Goal: Information Seeking & Learning: Learn about a topic

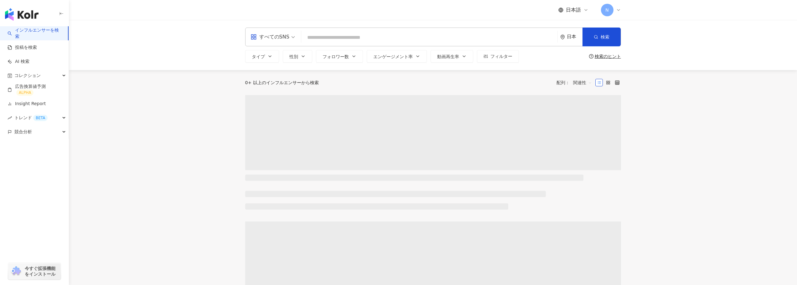
click at [334, 40] on input "search" at bounding box center [429, 38] width 251 height 12
click at [334, 39] on input "search" at bounding box center [429, 38] width 251 height 12
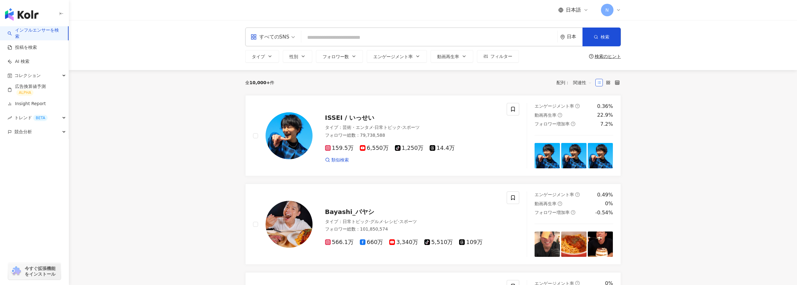
click at [279, 38] on div "すべてのSNS" at bounding box center [270, 37] width 39 height 10
click at [278, 110] on div "X" at bounding box center [272, 113] width 41 height 8
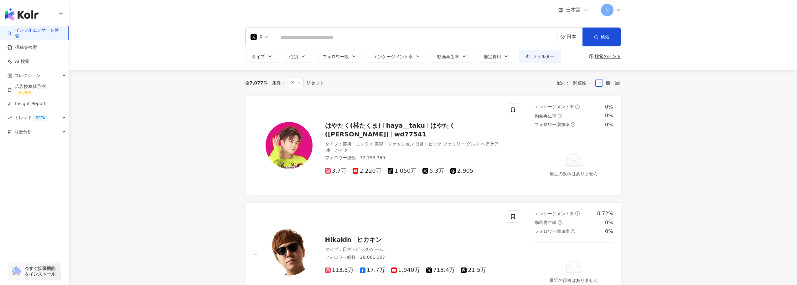
click at [316, 39] on input "search" at bounding box center [416, 38] width 278 height 12
click at [330, 39] on input "search" at bounding box center [416, 38] width 278 height 12
paste input "**********"
click at [596, 39] on span "button" at bounding box center [596, 36] width 4 height 5
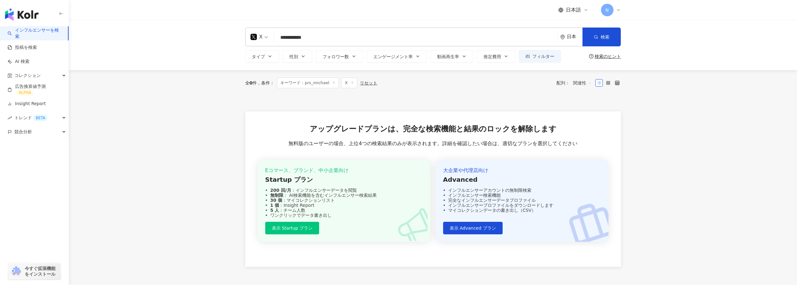
click at [311, 40] on input "**********" at bounding box center [416, 38] width 278 height 12
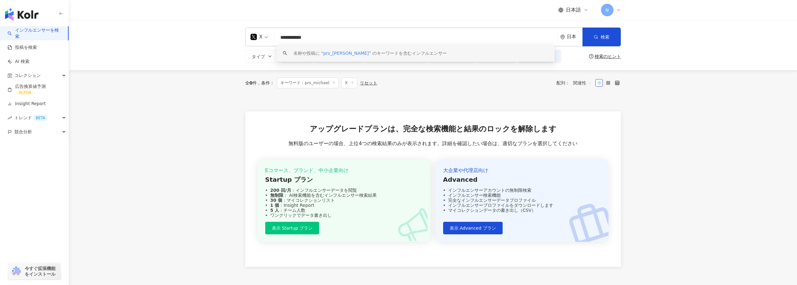
drag, startPoint x: 317, startPoint y: 40, endPoint x: 203, endPoint y: 41, distance: 113.7
click at [255, 39] on div "**********" at bounding box center [433, 37] width 376 height 19
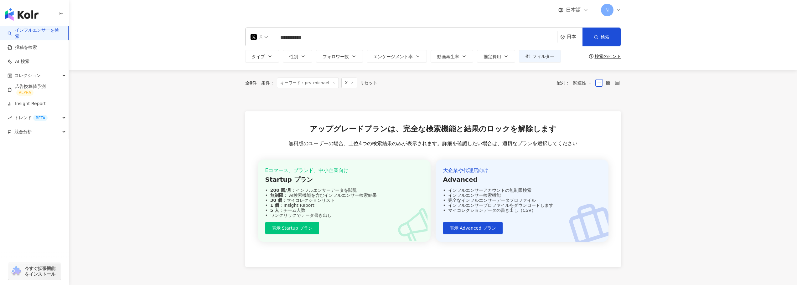
click at [263, 39] on span "X" at bounding box center [260, 37] width 18 height 10
click at [263, 67] on div "Instagram" at bounding box center [272, 66] width 40 height 8
click at [344, 42] on input "**********" at bounding box center [427, 38] width 256 height 12
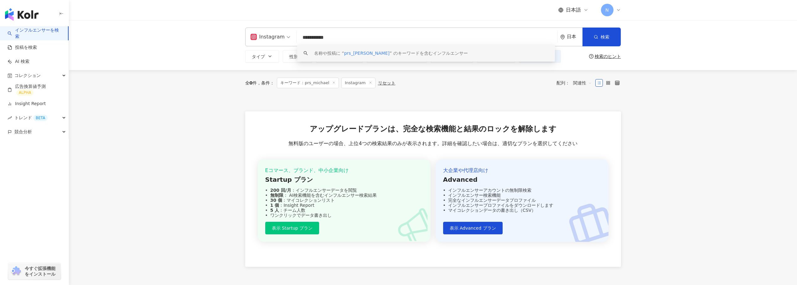
paste input "search"
type input "**********"
click at [405, 53] on div "形成外科　美容外科　マイケル　豊胸　脂肪吸引　若返り" at bounding box center [378, 53] width 114 height 6
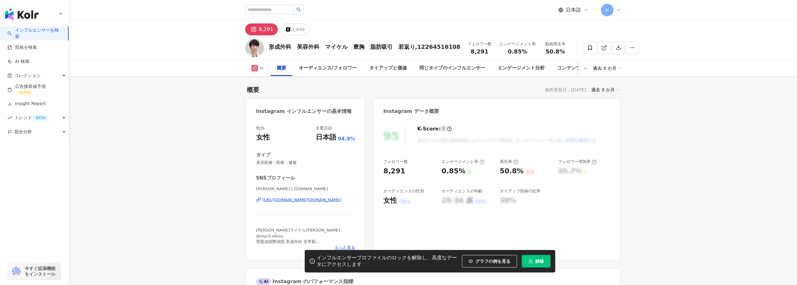
scroll to position [31, 0]
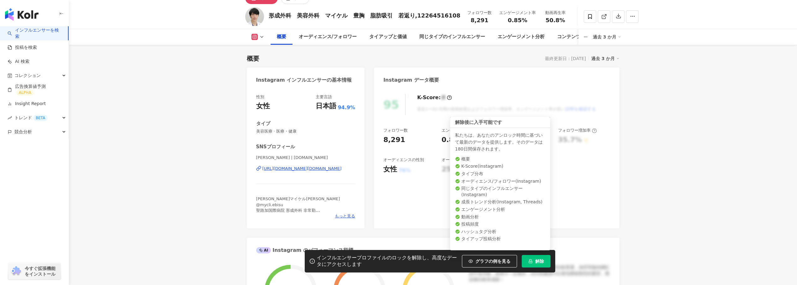
click at [538, 259] on span "解除" at bounding box center [539, 261] width 9 height 5
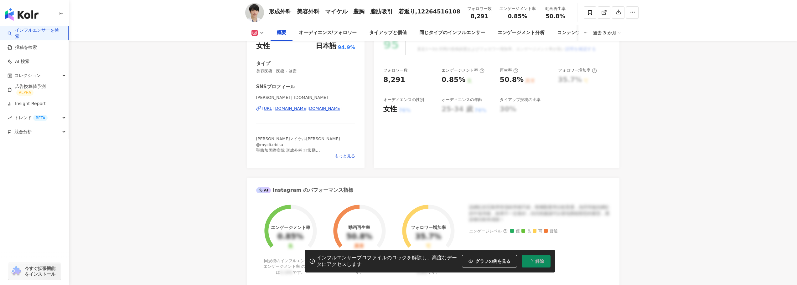
scroll to position [94, 0]
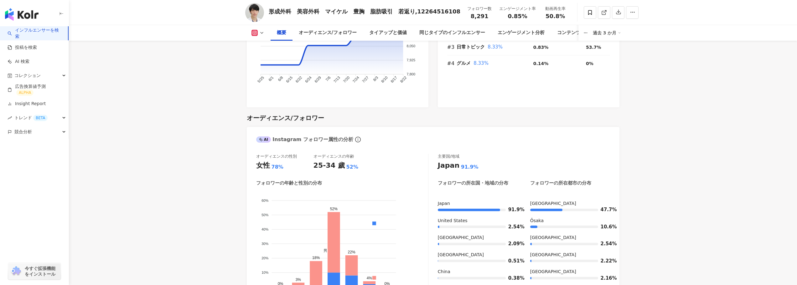
scroll to position [533, 0]
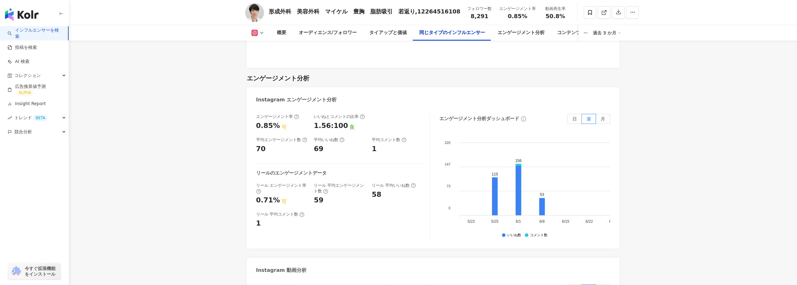
scroll to position [1222, 0]
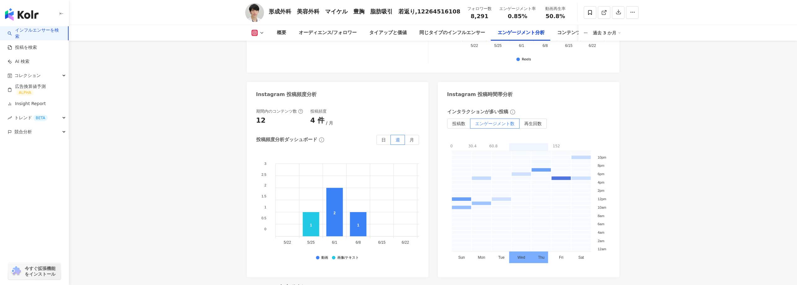
scroll to position [1598, 0]
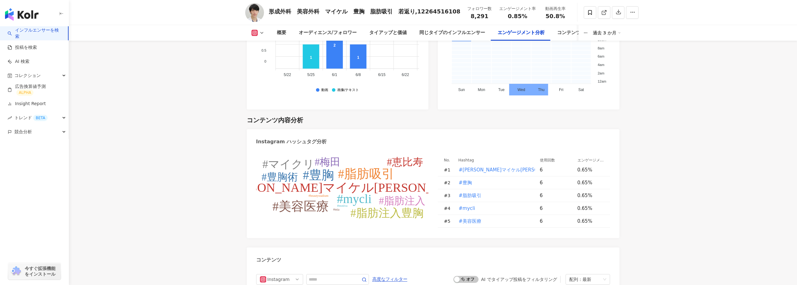
scroll to position [1755, 0]
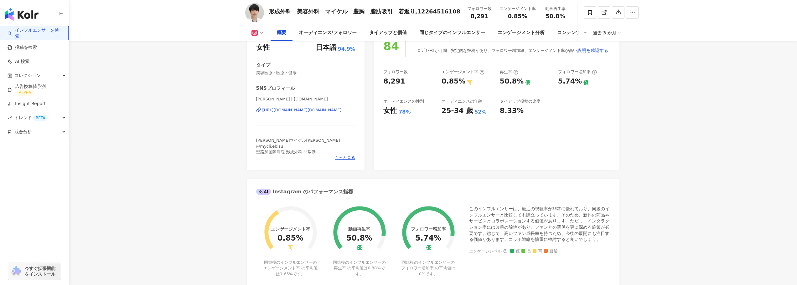
scroll to position [0, 0]
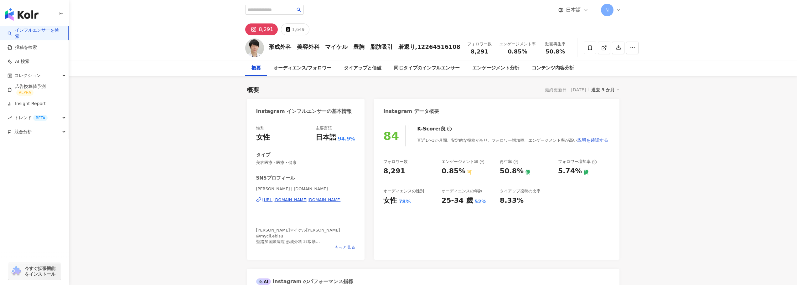
click at [604, 91] on div "過去 3 か月" at bounding box center [606, 90] width 28 height 8
click at [604, 114] on link "過去 6 か月" at bounding box center [609, 115] width 23 height 7
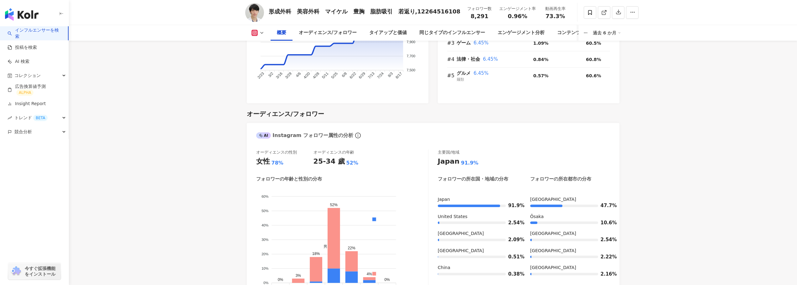
scroll to position [533, 0]
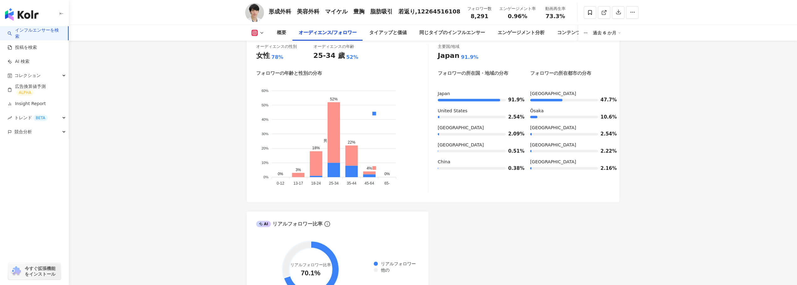
scroll to position [689, 0]
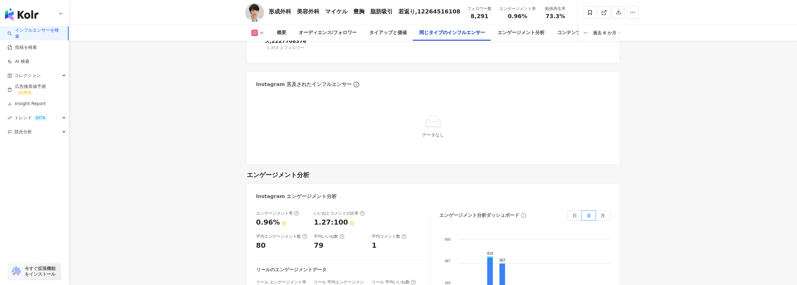
scroll to position [1222, 0]
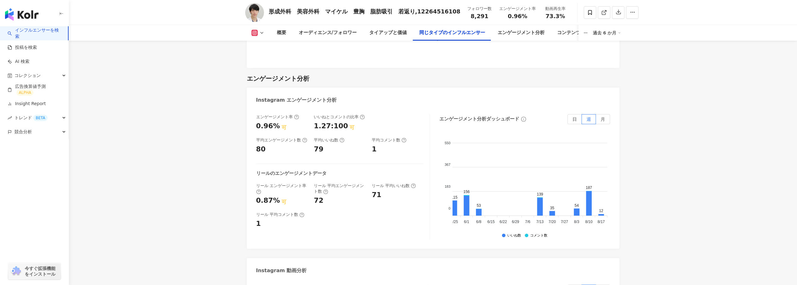
scroll to position [0, 187]
click at [600, 119] on label "月" at bounding box center [603, 119] width 14 height 10
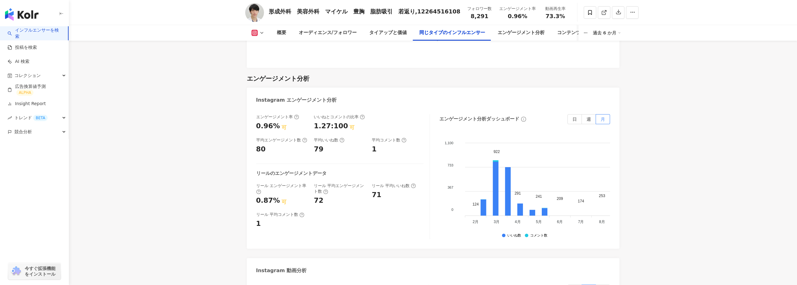
scroll to position [0, 0]
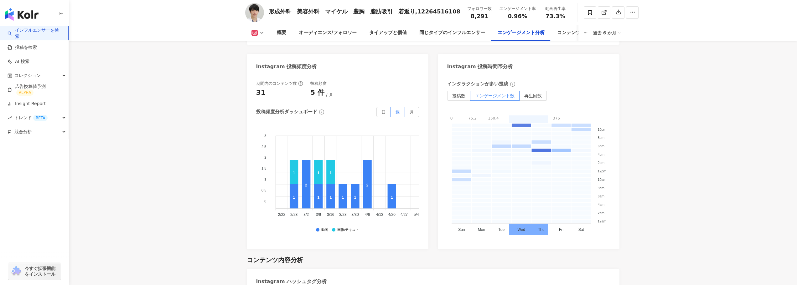
scroll to position [1598, 0]
click at [415, 110] on label "月" at bounding box center [412, 111] width 14 height 10
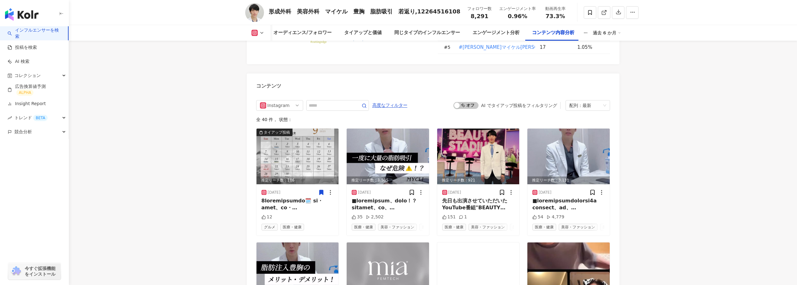
scroll to position [1943, 0]
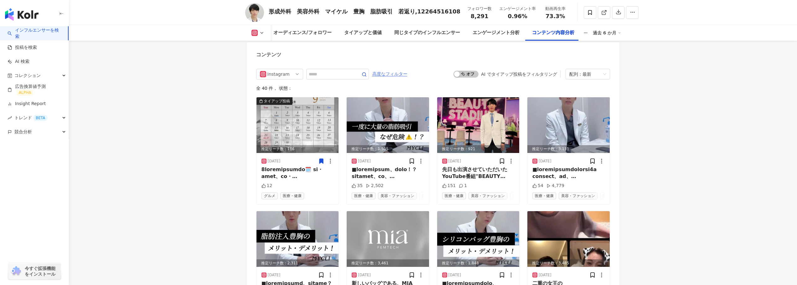
click at [406, 73] on span "高度なフィルター" at bounding box center [390, 74] width 35 height 10
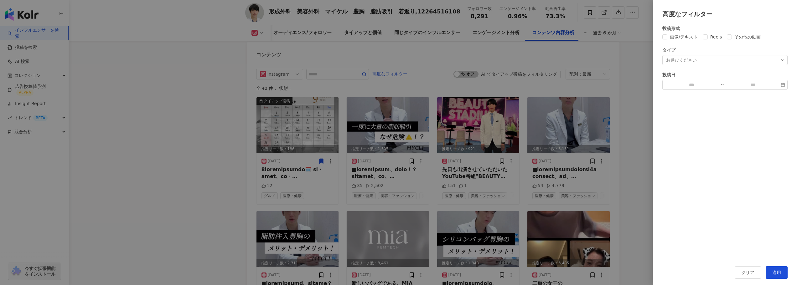
click at [717, 104] on div "投稿形式 画像/テキスト Reels その他の動画 タイプ お選びください 投稿日 ~" at bounding box center [725, 139] width 144 height 241
click at [645, 110] on div at bounding box center [398, 142] width 797 height 285
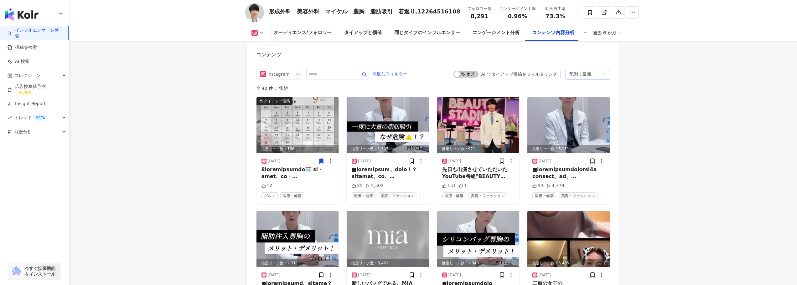
click at [585, 75] on div "配列：最新" at bounding box center [585, 74] width 31 height 10
click at [587, 108] on div "再生回数" at bounding box center [590, 108] width 39 height 7
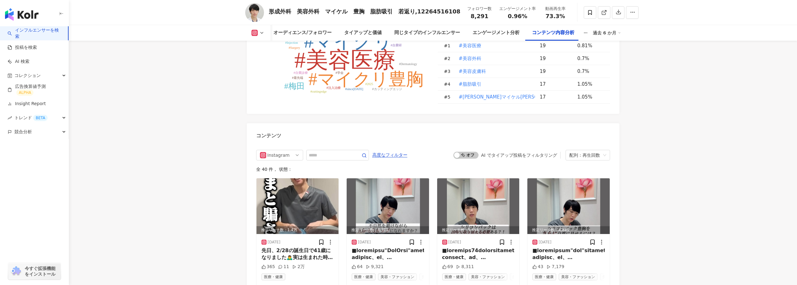
scroll to position [1922, 0]
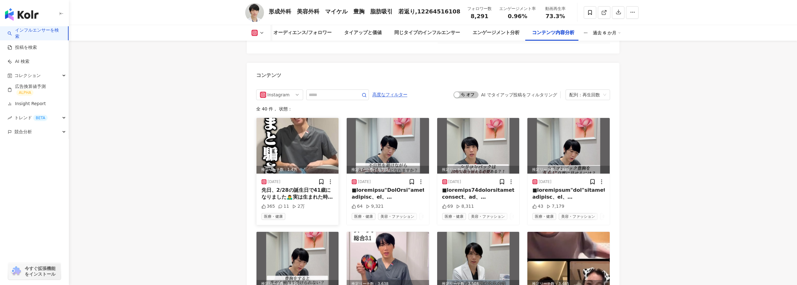
click at [306, 142] on img at bounding box center [298, 146] width 82 height 56
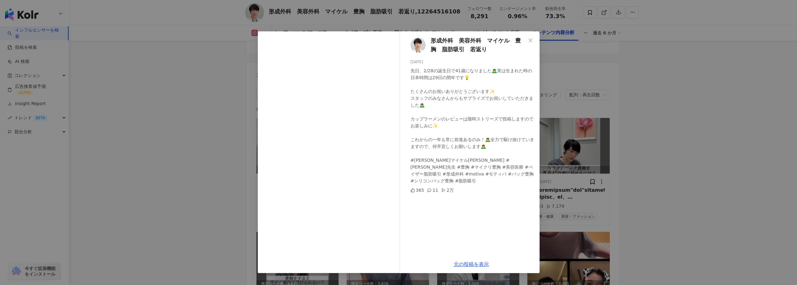
click at [198, 154] on div "形成外科　美容外科　マイケル　豊胸　脂肪吸引　若返り 2025/03/06 先日、2/28の誕生日で41歳になりました🙇‍♂️実は生まれた時の日本時間は29日…" at bounding box center [398, 142] width 797 height 285
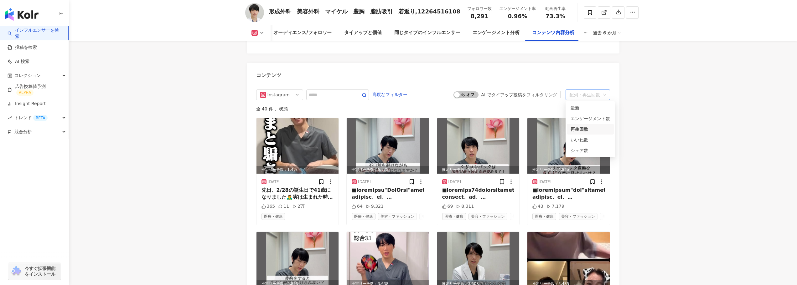
click at [601, 97] on div "配列： 再生回数" at bounding box center [585, 95] width 31 height 10
click at [597, 116] on div "エンゲージメント数" at bounding box center [590, 118] width 39 height 7
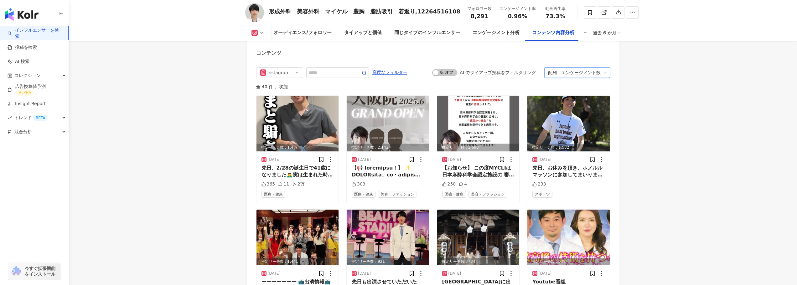
click at [577, 72] on div "エンゲージメント数" at bounding box center [580, 73] width 39 height 10
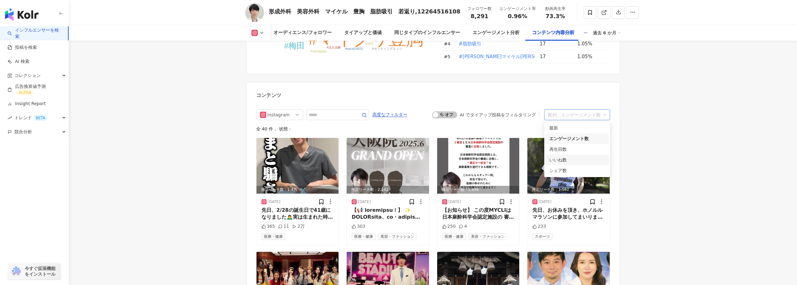
scroll to position [1913, 0]
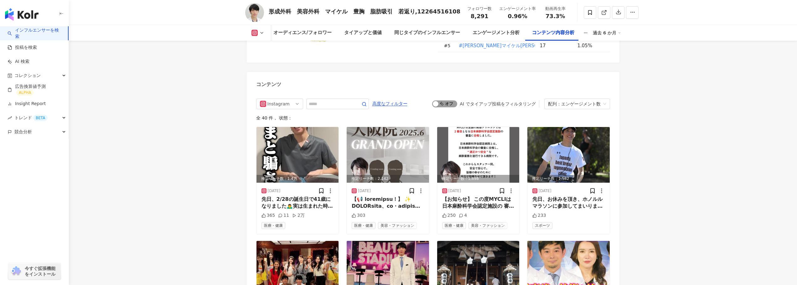
click at [450, 104] on span "オン オフ" at bounding box center [444, 104] width 25 height 7
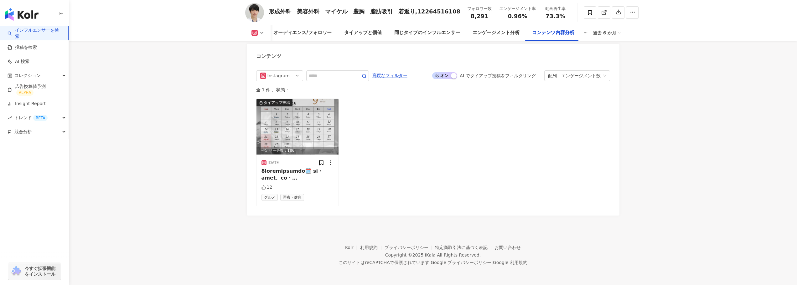
scroll to position [1941, 0]
click at [447, 76] on span "オン オフ" at bounding box center [444, 75] width 25 height 7
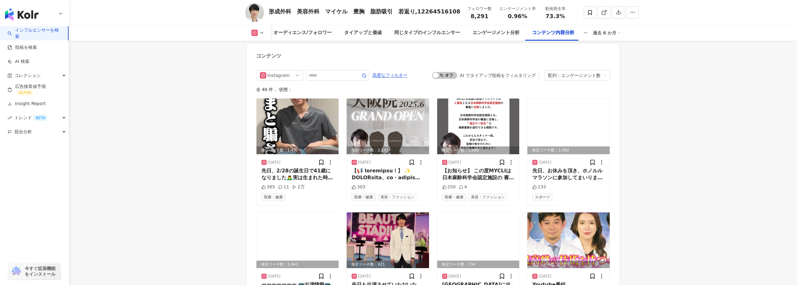
scroll to position [1944, 0]
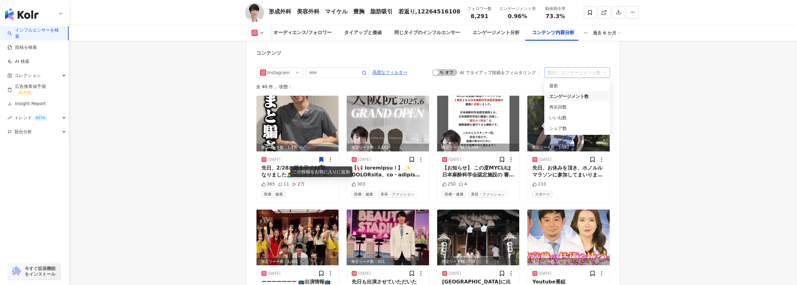
click at [582, 70] on div "エンゲージメント数" at bounding box center [580, 73] width 39 height 10
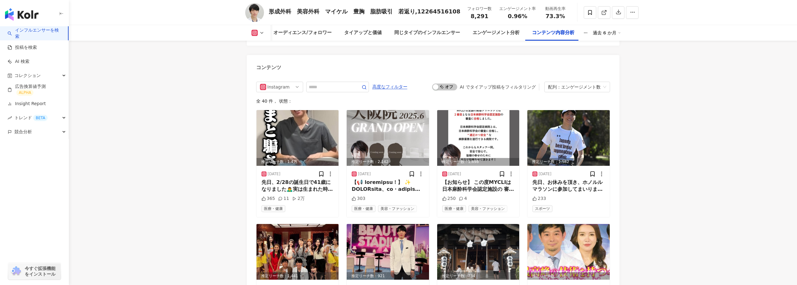
scroll to position [1913, 0]
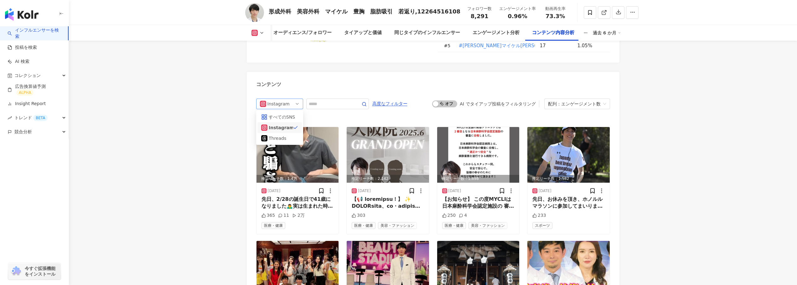
click at [285, 107] on div "Instagram" at bounding box center [278, 104] width 20 height 10
click at [25, 131] on span "競合分析" at bounding box center [23, 132] width 18 height 14
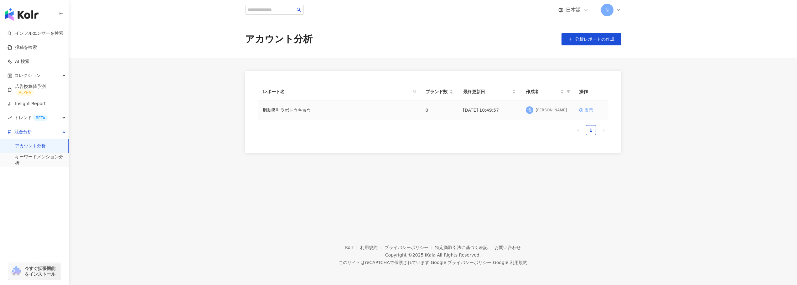
click at [588, 112] on div "表示" at bounding box center [589, 110] width 9 height 7
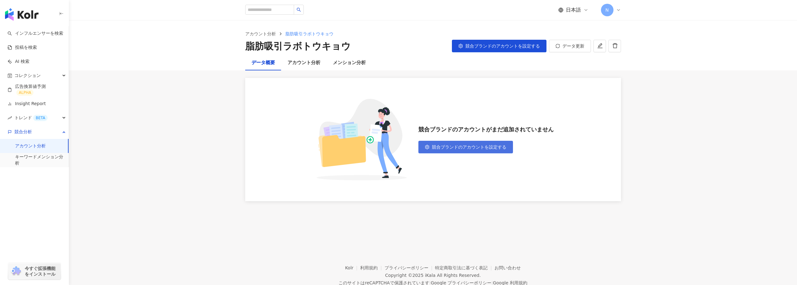
click at [464, 150] on span "競合ブランドのアカウントを設定する" at bounding box center [469, 147] width 75 height 5
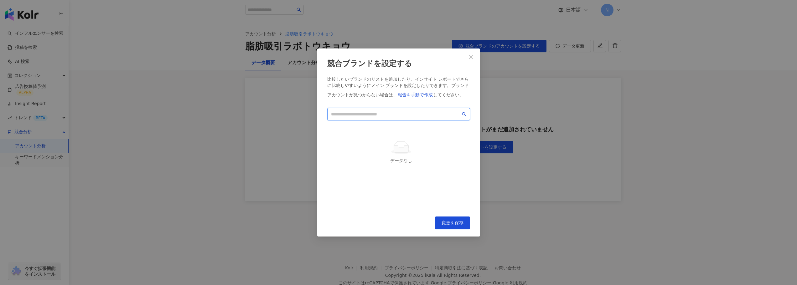
click at [437, 117] on input "search" at bounding box center [396, 114] width 130 height 7
click at [385, 116] on input "search" at bounding box center [396, 114] width 130 height 7
paste input "**********"
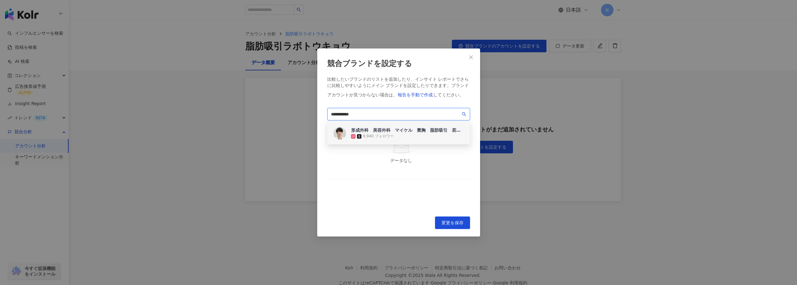
click at [366, 137] on div "9,940 フォロワー" at bounding box center [378, 136] width 31 height 5
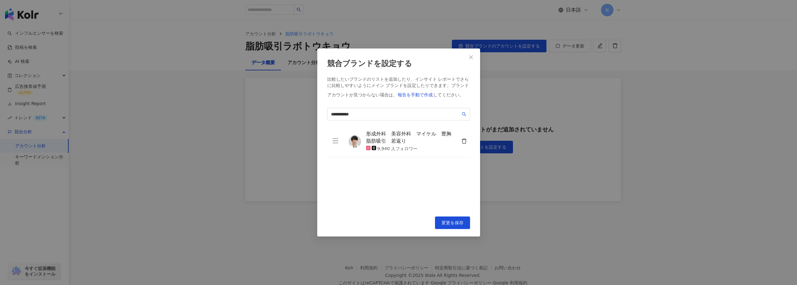
click at [382, 173] on div "形成外科　美容外科　マイケル　豊胸　脂肪吸引　若返り 9,940 人フォロワー To pick up a draggable item, press the …" at bounding box center [398, 168] width 143 height 84
click at [379, 117] on input "**********" at bounding box center [396, 114] width 130 height 7
click at [356, 116] on input "**********" at bounding box center [396, 114] width 130 height 7
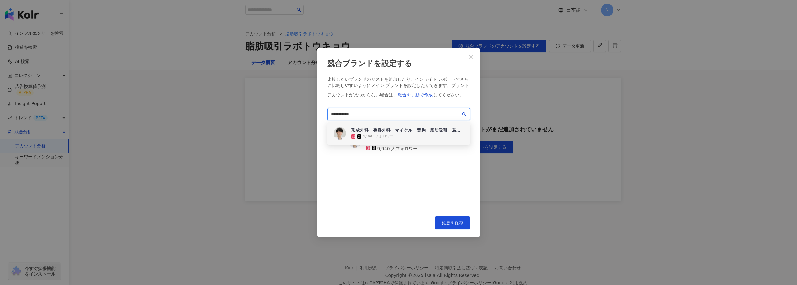
paste input "**"
click at [367, 134] on div "2,336 フォロワー" at bounding box center [372, 136] width 31 height 5
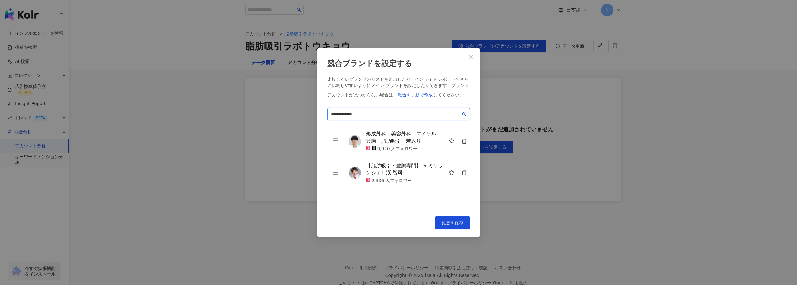
type input "**********"
click at [368, 207] on div "形成外科　美容外科　マイケル　豊胸　脂肪吸引　若返り 9,940 人フォロワー 【脂肪吸引・豊胸専門】Dr.ミケランジェロ渓 智司 2,336 人フォロワー …" at bounding box center [398, 168] width 143 height 84
drag, startPoint x: 375, startPoint y: 115, endPoint x: 323, endPoint y: 115, distance: 51.7
click at [323, 115] on div "**********" at bounding box center [398, 143] width 163 height 189
click at [404, 216] on div "**********" at bounding box center [398, 143] width 163 height 189
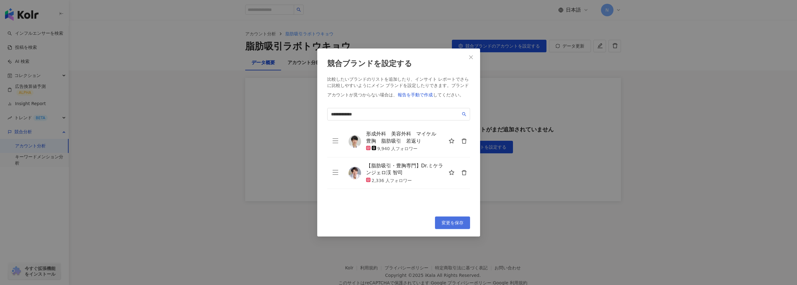
click at [457, 224] on span "変更を保存" at bounding box center [453, 223] width 22 height 5
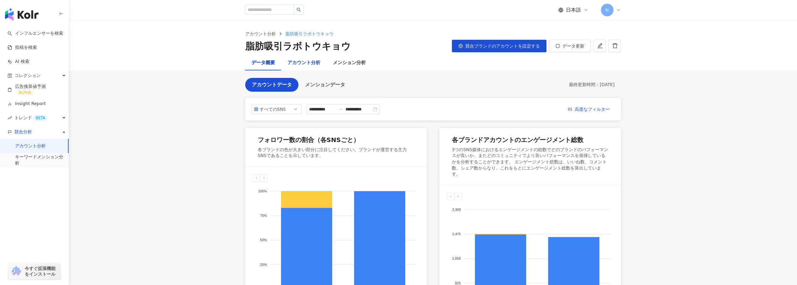
click at [295, 64] on div "アカウント分析" at bounding box center [304, 63] width 33 height 8
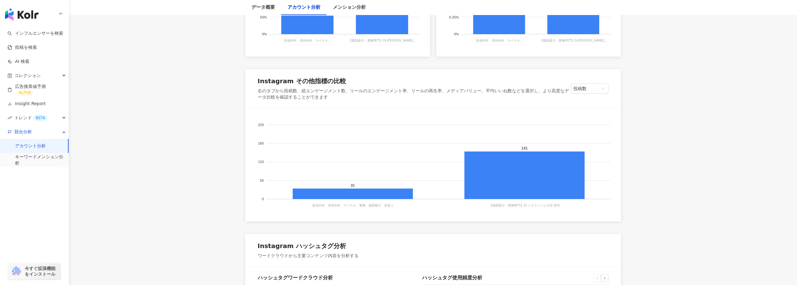
scroll to position [564, 0]
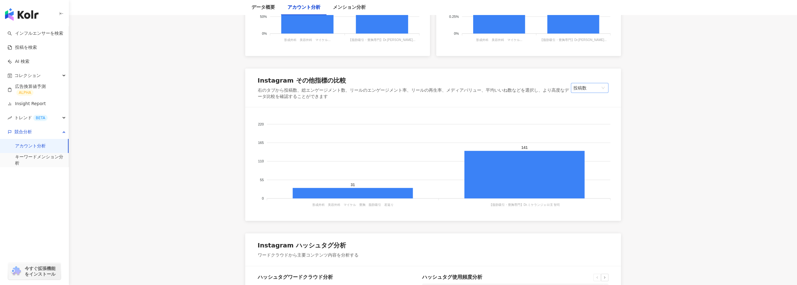
click at [593, 89] on span "投稿数" at bounding box center [590, 87] width 33 height 9
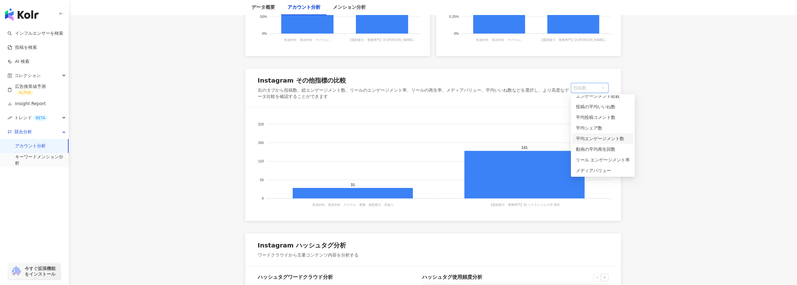
scroll to position [16, 0]
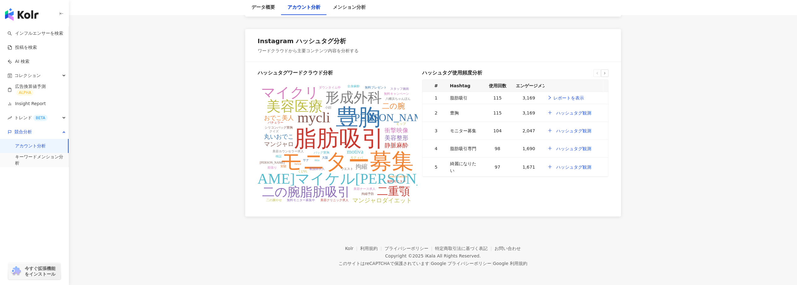
scroll to position [769, 0]
click at [603, 70] on icon at bounding box center [605, 72] width 4 height 4
click at [606, 72] on icon at bounding box center [605, 72] width 4 height 4
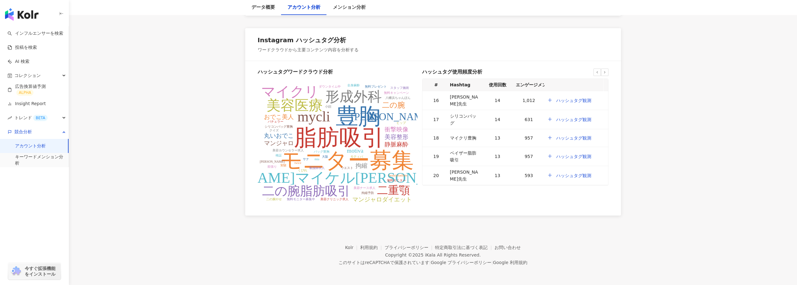
click at [597, 73] on icon at bounding box center [598, 72] width 4 height 4
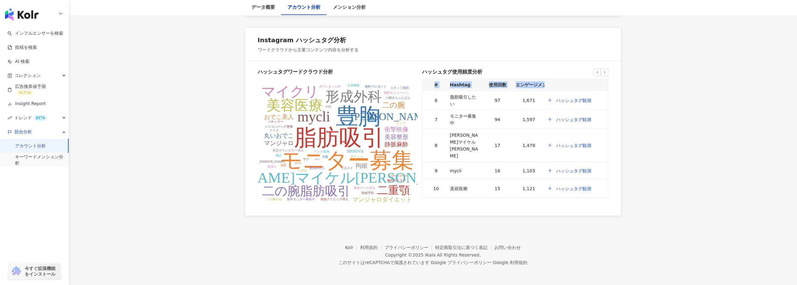
click at [592, 70] on div at bounding box center [592, 70] width 0 height 0
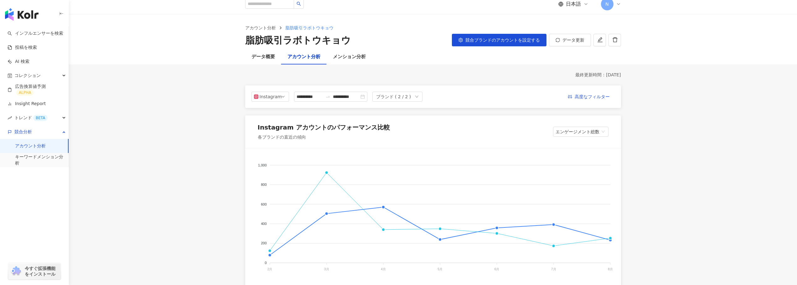
scroll to position [0, 0]
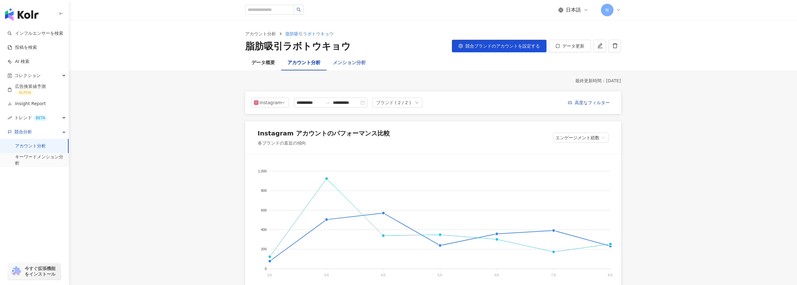
click at [353, 67] on div "メンション分析" at bounding box center [349, 62] width 45 height 15
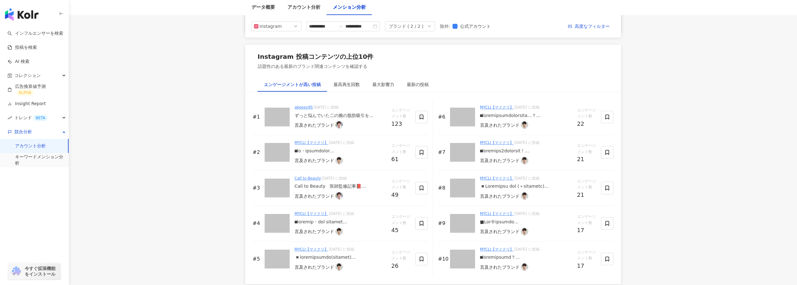
scroll to position [752, 0]
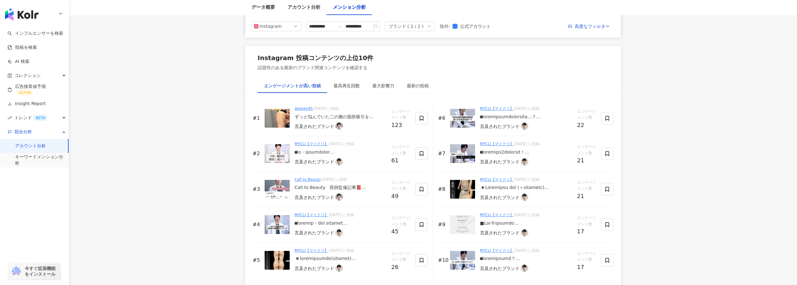
click at [302, 109] on link "akeeey95" at bounding box center [304, 109] width 18 height 4
click at [201, 157] on main "**********" at bounding box center [433, 3] width 728 height 1470
click at [205, 162] on main "**********" at bounding box center [433, 3] width 728 height 1470
click at [200, 168] on main "**********" at bounding box center [433, 3] width 728 height 1470
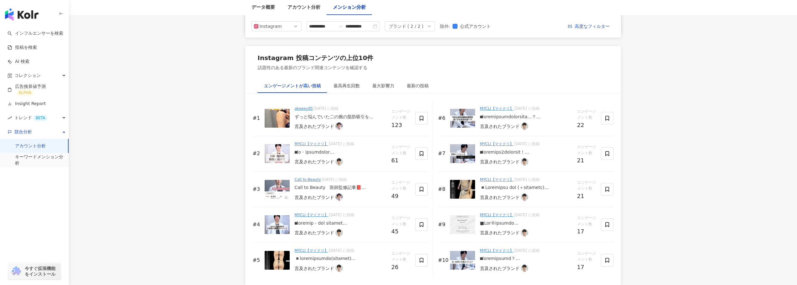
click at [209, 141] on main "**********" at bounding box center [433, 3] width 728 height 1470
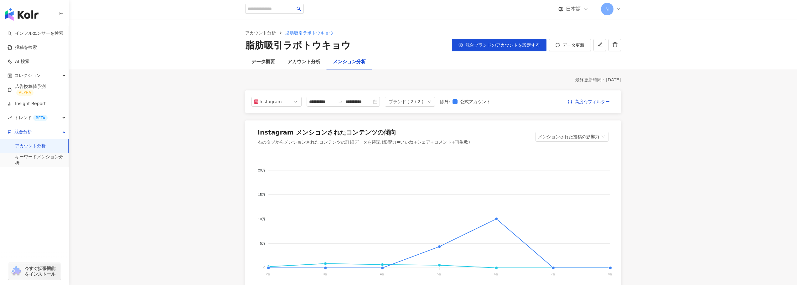
scroll to position [0, 0]
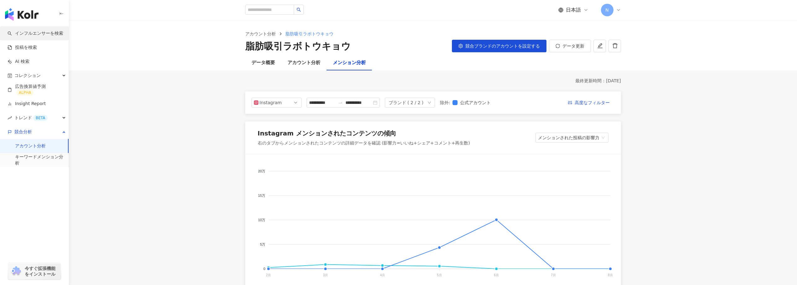
click at [28, 35] on link "インフルエンサーを検索" at bounding box center [36, 33] width 56 height 6
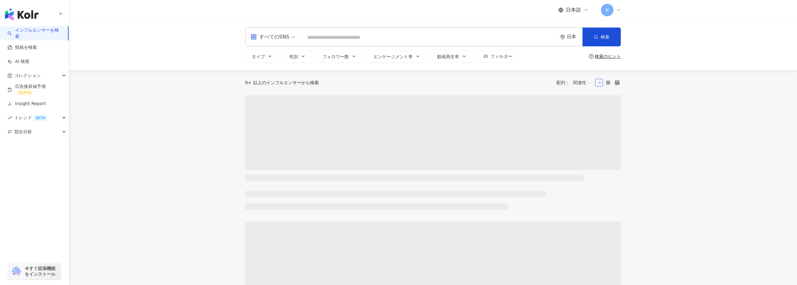
click at [326, 39] on input "search" at bounding box center [429, 38] width 251 height 12
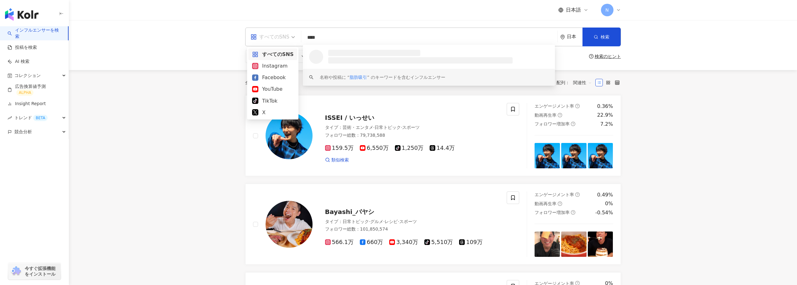
click at [266, 42] on span at bounding box center [273, 37] width 44 height 18
type input "****"
click at [290, 63] on div "Instagram" at bounding box center [272, 66] width 41 height 8
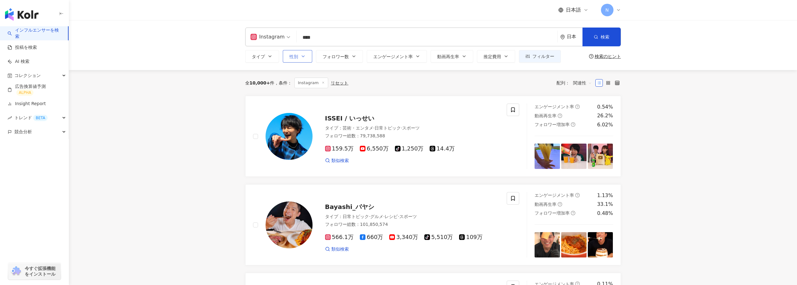
click at [293, 58] on span "性別" at bounding box center [294, 56] width 9 height 5
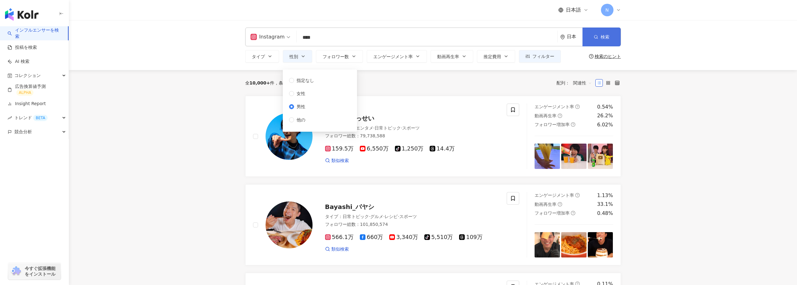
click at [605, 38] on span "検索" at bounding box center [605, 36] width 9 height 5
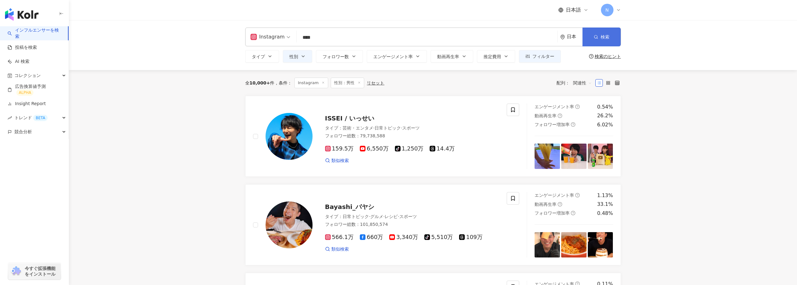
click at [597, 38] on circle "button" at bounding box center [595, 36] width 3 height 3
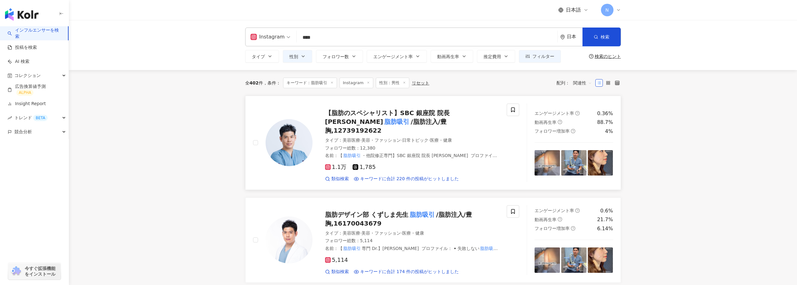
click at [352, 114] on span "【脂肪のスペシャリスト】SBC 銀座院 院長 葛島魁人" at bounding box center [387, 117] width 125 height 16
click at [580, 79] on span "関連性" at bounding box center [582, 83] width 19 height 10
click at [585, 108] on div "フォロワー数" at bounding box center [594, 106] width 39 height 7
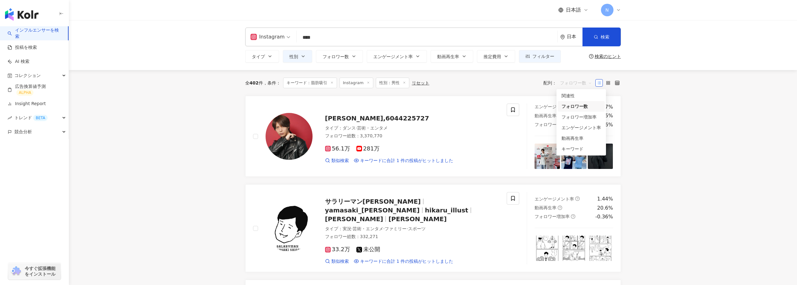
click at [583, 83] on span "フォロワー数" at bounding box center [576, 83] width 32 height 10
click at [579, 98] on div "関連性" at bounding box center [581, 95] width 39 height 7
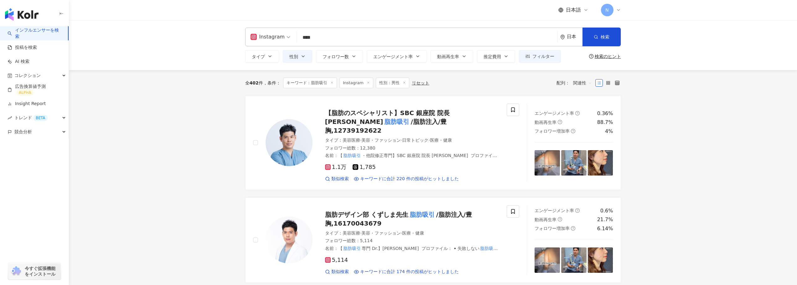
click at [297, 62] on button "性別" at bounding box center [297, 56] width 29 height 13
click at [536, 58] on span "フィルター" at bounding box center [544, 56] width 22 height 5
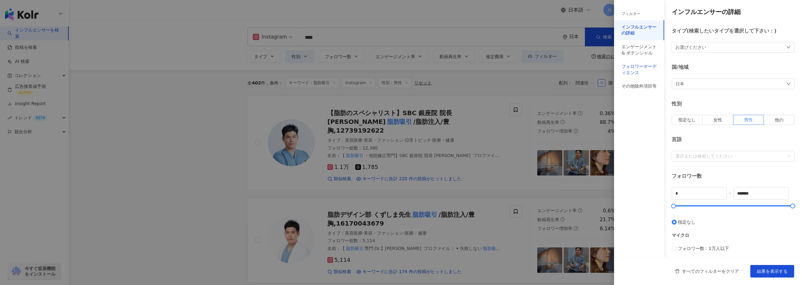
click at [637, 72] on div "フォロワーオーディエンス" at bounding box center [639, 70] width 35 height 12
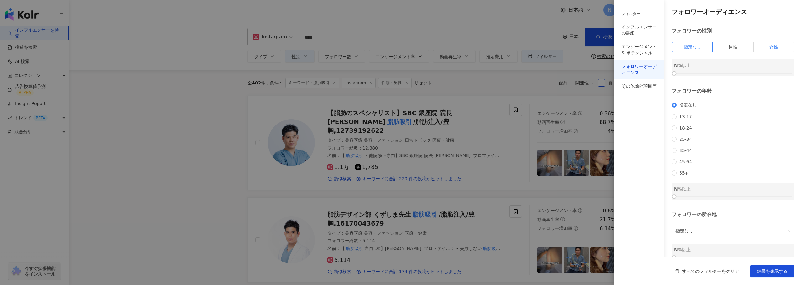
click at [769, 47] on span "女性" at bounding box center [773, 46] width 9 height 5
drag, startPoint x: 676, startPoint y: 75, endPoint x: 734, endPoint y: 72, distance: 58.0
click at [734, 72] on div at bounding box center [734, 73] width 3 height 3
click at [759, 275] on button "結果を表示する" at bounding box center [772, 271] width 44 height 13
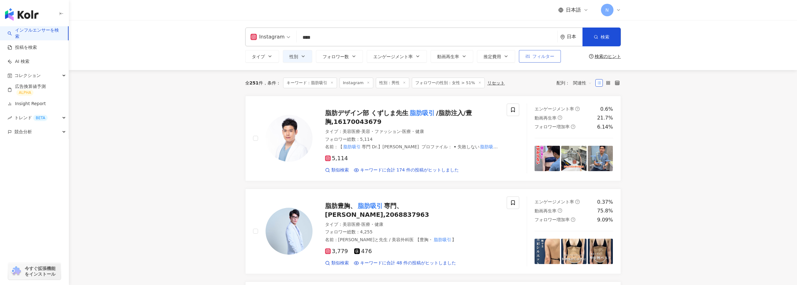
click at [544, 55] on span "フィルター" at bounding box center [544, 56] width 22 height 5
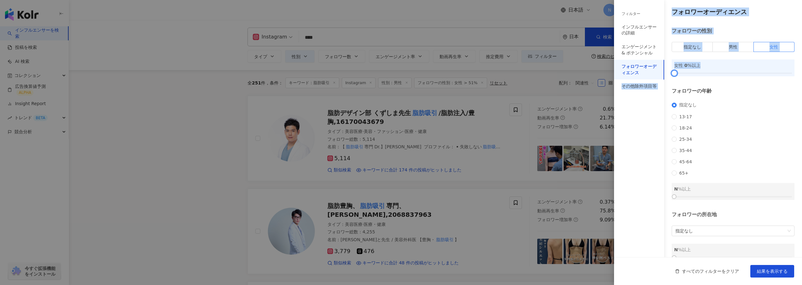
drag, startPoint x: 733, startPoint y: 73, endPoint x: 658, endPoint y: 73, distance: 75.2
click at [658, 73] on div "フィルター インフルエンサーの詳細 エンゲージメント & ポテンシャル フォロワーオーディエンス その他除外項目等 インフルエンサーの詳細 タイプ ( 検索し…" at bounding box center [708, 148] width 188 height 296
click at [699, 46] on span "指定なし" at bounding box center [693, 46] width 18 height 5
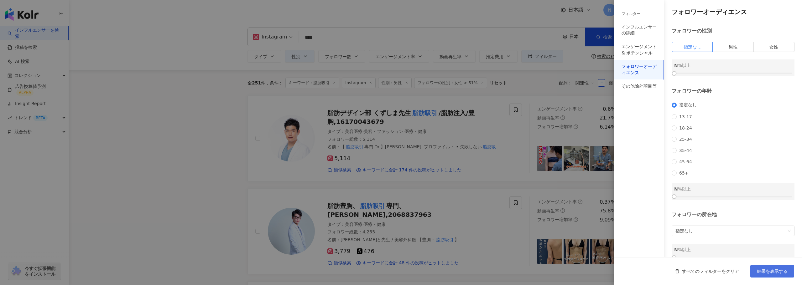
click at [766, 271] on span "結果を表示する" at bounding box center [772, 271] width 31 height 5
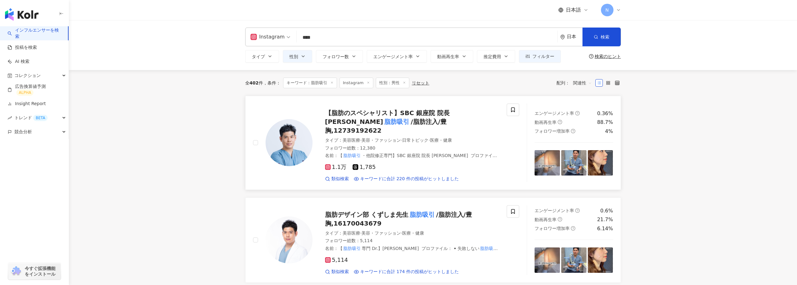
click at [400, 118] on span "/脂肪注入/豊胸,12739192622" at bounding box center [386, 126] width 122 height 16
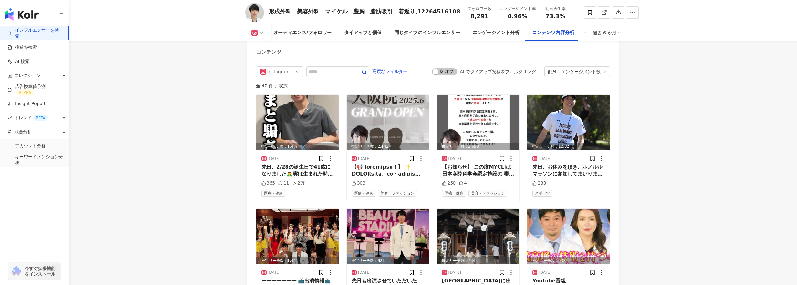
scroll to position [1944, 0]
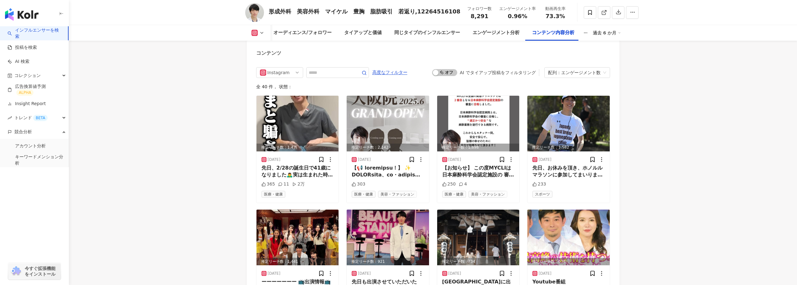
click at [587, 72] on div "エンゲージメント数" at bounding box center [580, 73] width 39 height 10
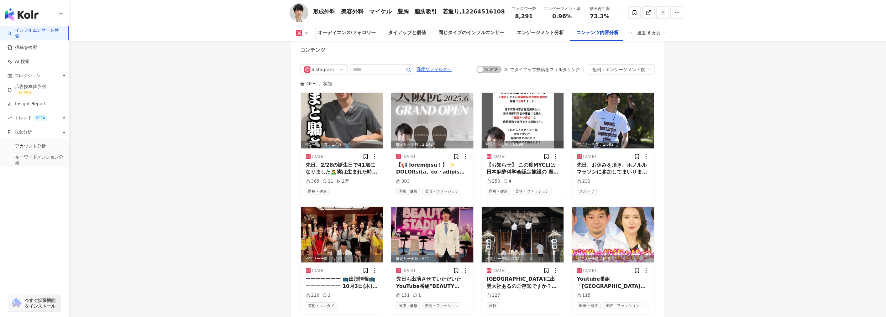
scroll to position [1934, 0]
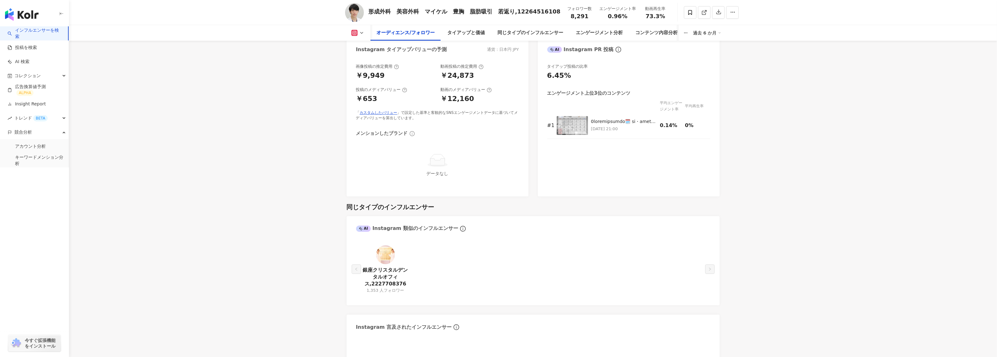
scroll to position [485, 0]
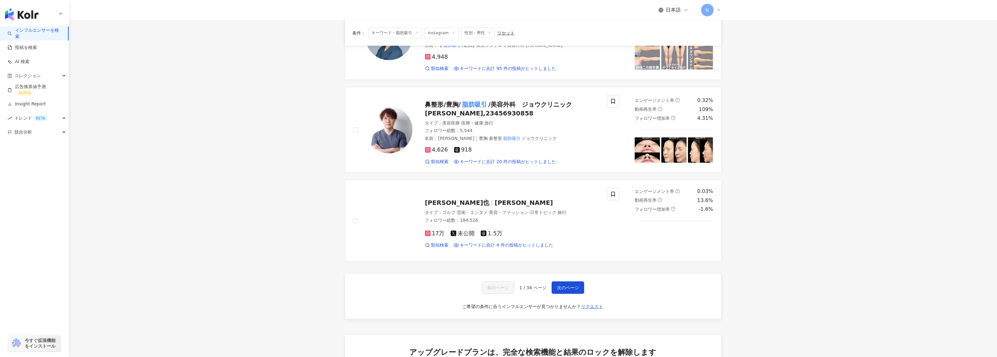
scroll to position [940, 0]
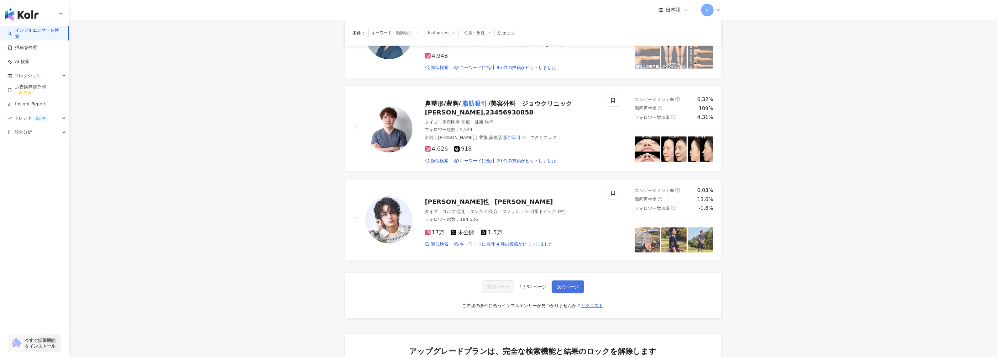
click at [571, 284] on span "次のページ" at bounding box center [568, 286] width 22 height 5
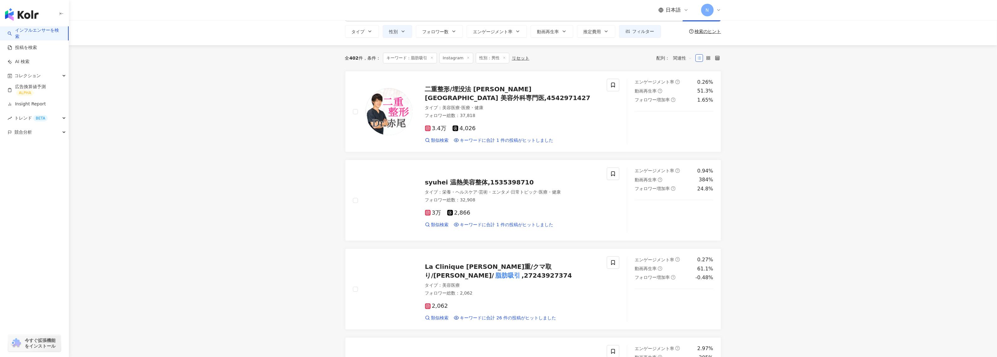
scroll to position [0, 0]
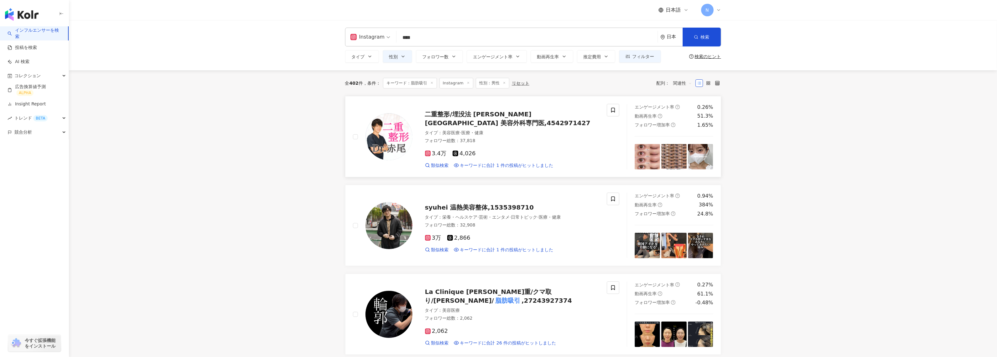
click at [453, 117] on span "二重整形/埋没法 [PERSON_NAME] [GEOGRAPHIC_DATA] 美容外科専門医,4542971427" at bounding box center [507, 118] width 165 height 16
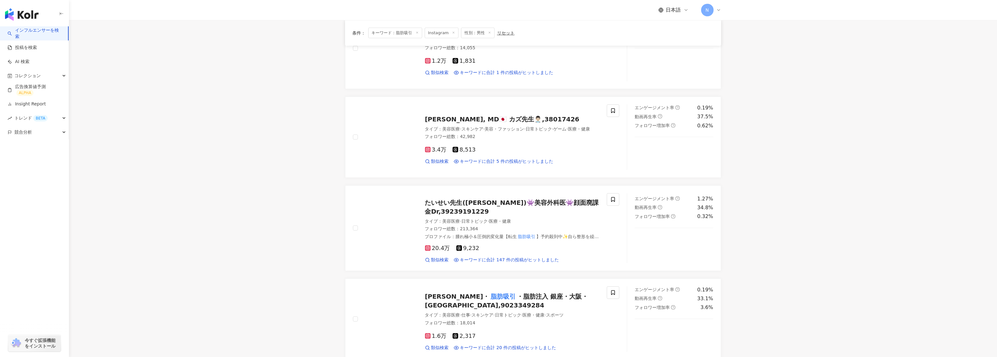
scroll to position [822, 0]
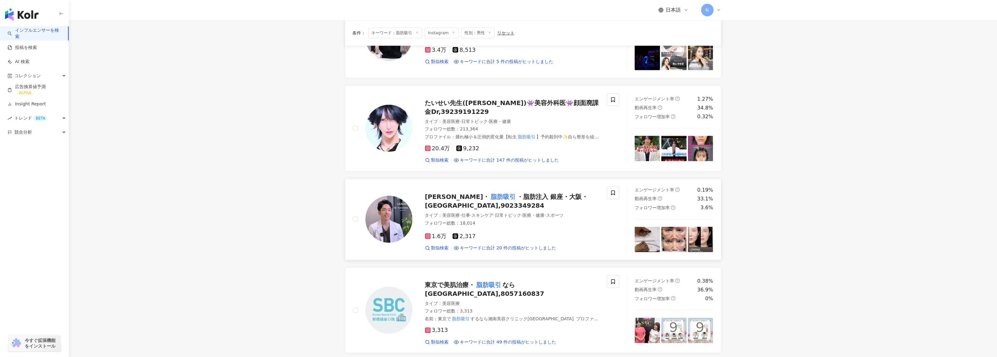
click at [450, 193] on span "[PERSON_NAME]・" at bounding box center [457, 197] width 65 height 8
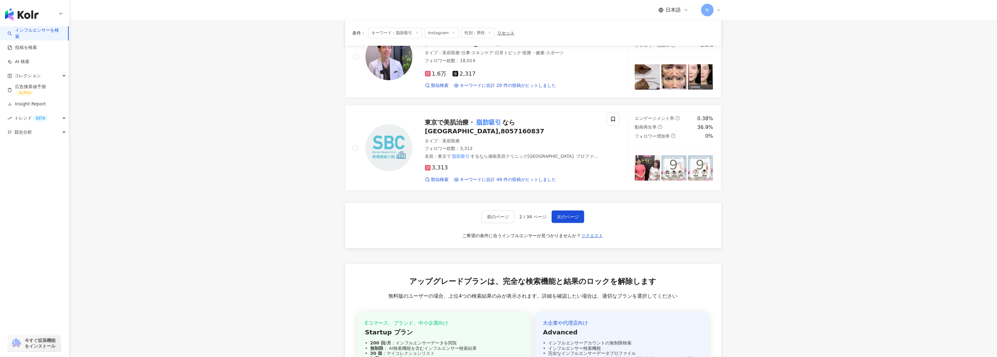
scroll to position [909, 0]
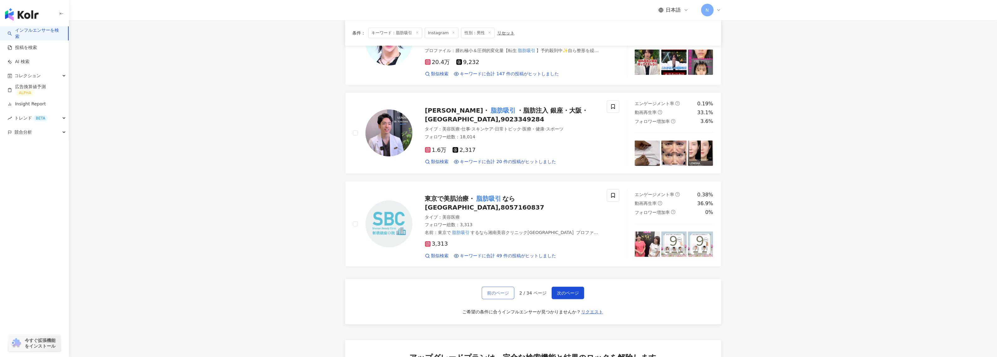
click at [499, 290] on span "前のページ" at bounding box center [498, 292] width 22 height 5
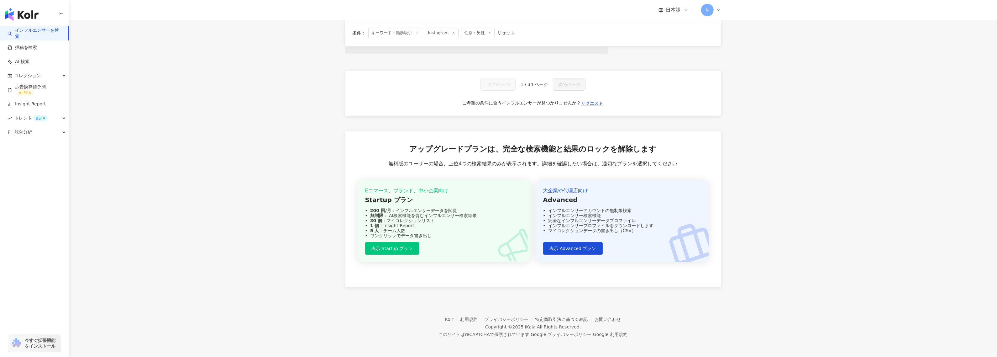
scroll to position [214, 0]
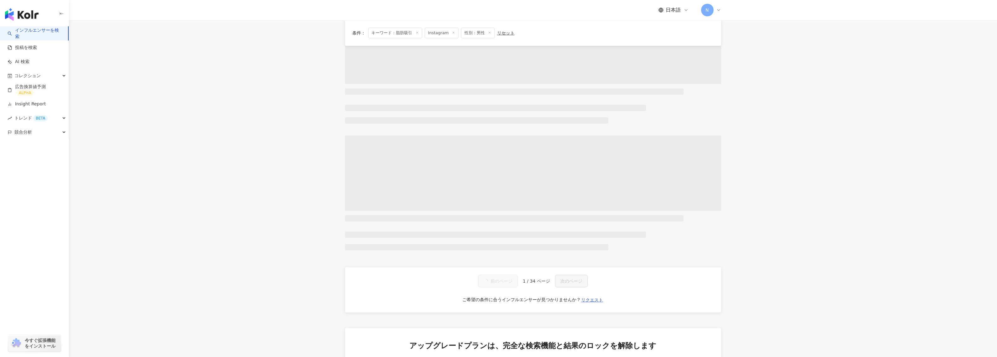
click at [242, 125] on main "Instagram **** 日本 検索 loading keyword 名称や投稿に “ 脂肪吸引 ” のキーワードを含むインフルエンサー タイプ 性別 フ…" at bounding box center [533, 144] width 928 height 677
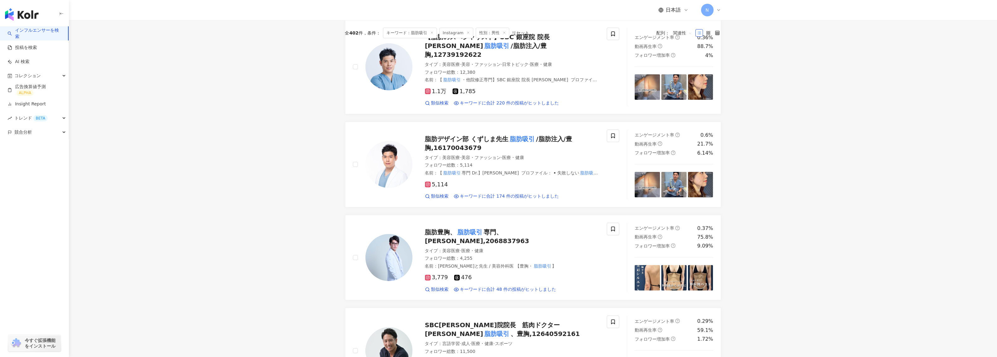
scroll to position [0, 0]
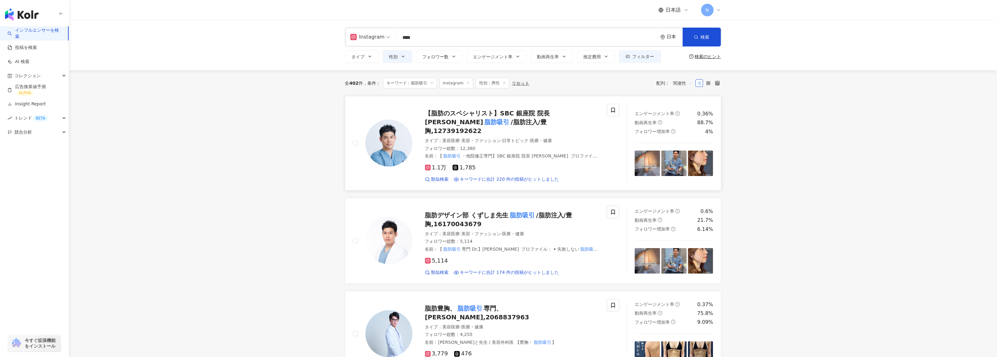
click at [451, 118] on span "/脂肪注入/豊胸,12739192622" at bounding box center [486, 126] width 122 height 16
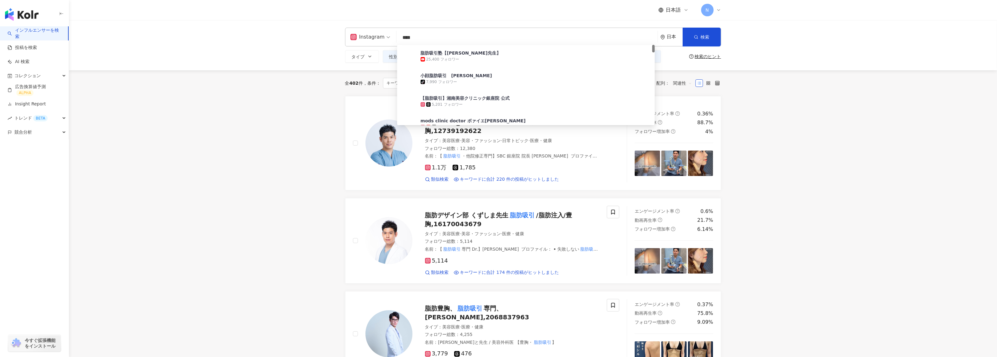
drag, startPoint x: 425, startPoint y: 35, endPoint x: 400, endPoint y: 35, distance: 25.1
click at [400, 35] on input "****" at bounding box center [527, 38] width 256 height 12
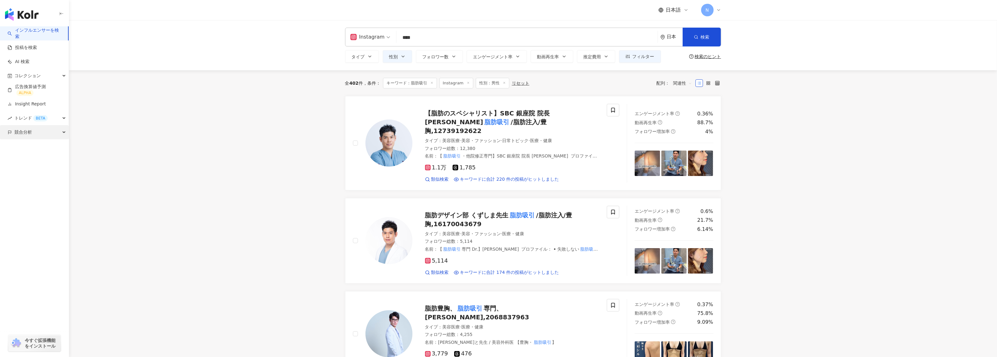
click at [25, 131] on span "競合分析" at bounding box center [23, 132] width 18 height 14
click at [25, 119] on span "トレンド BETA" at bounding box center [30, 118] width 33 height 14
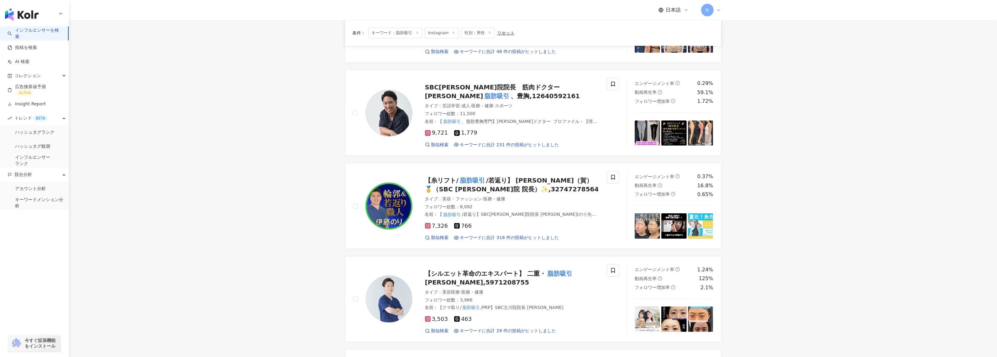
scroll to position [196, 0]
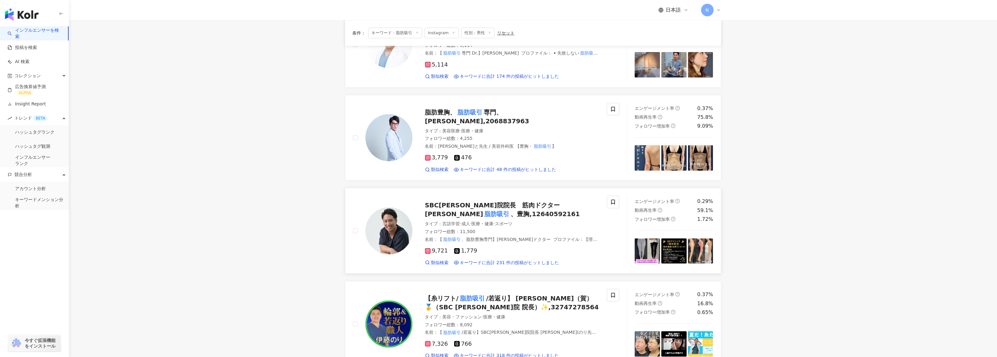
click at [434, 201] on span "SBC[PERSON_NAME]院院長　筋肉ドクター [PERSON_NAME]" at bounding box center [492, 209] width 135 height 16
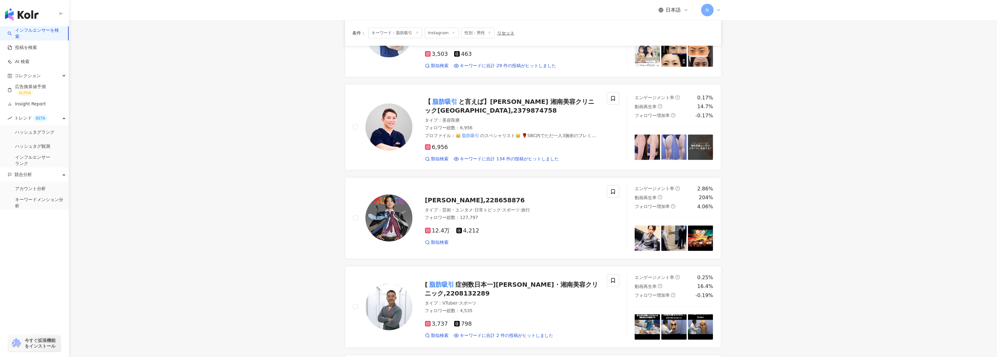
scroll to position [587, 0]
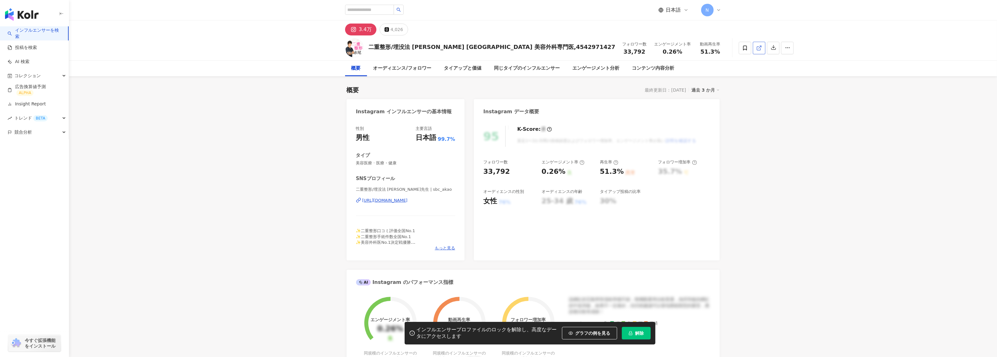
click at [753, 49] on link at bounding box center [759, 48] width 13 height 13
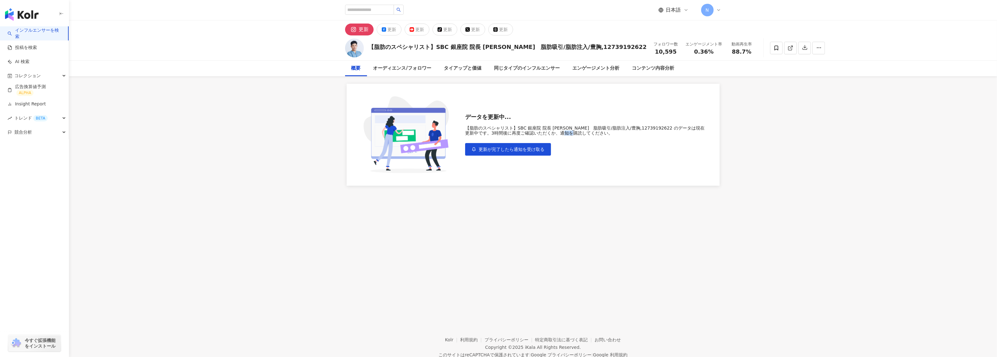
drag, startPoint x: 579, startPoint y: 131, endPoint x: 591, endPoint y: 134, distance: 12.6
click at [591, 134] on div "【脂肪のスペシャリスト】SBC 銀座院 院長 [PERSON_NAME]　脂肪吸引/脂肪注入/豊胸,12739192622 のデータは現在更新中です。3時間後…" at bounding box center [586, 130] width 242 height 10
click at [787, 48] on icon at bounding box center [790, 48] width 6 height 6
click at [486, 148] on span "更新が完了したら通知を受け取る" at bounding box center [511, 149] width 66 height 5
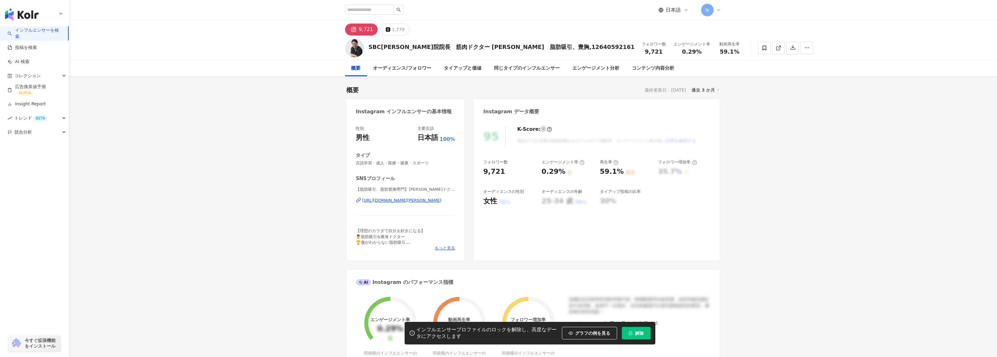
click at [511, 66] on div "同じタイプのインフルエンサー" at bounding box center [527, 69] width 66 height 8
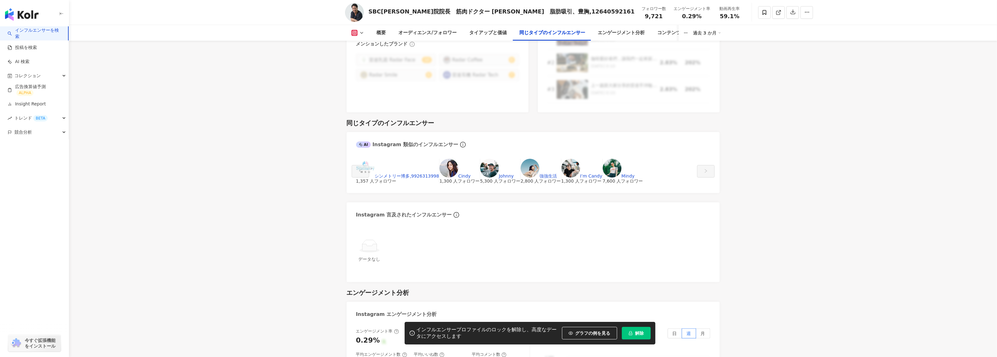
click at [375, 159] on img at bounding box center [365, 168] width 19 height 19
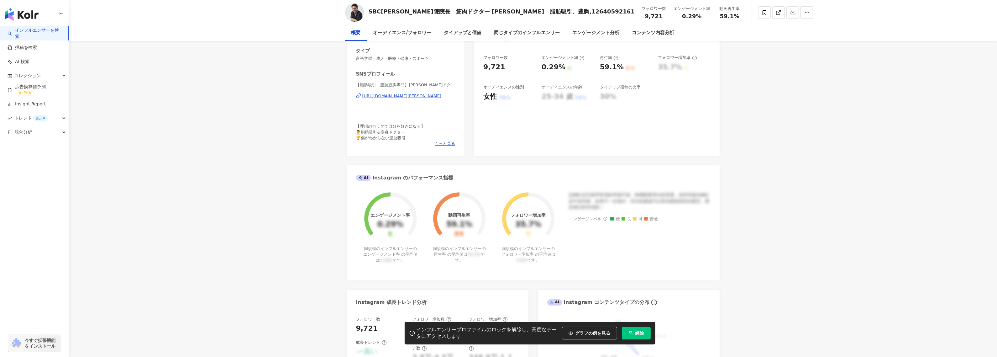
scroll to position [0, 0]
